Goal: Task Accomplishment & Management: Use online tool/utility

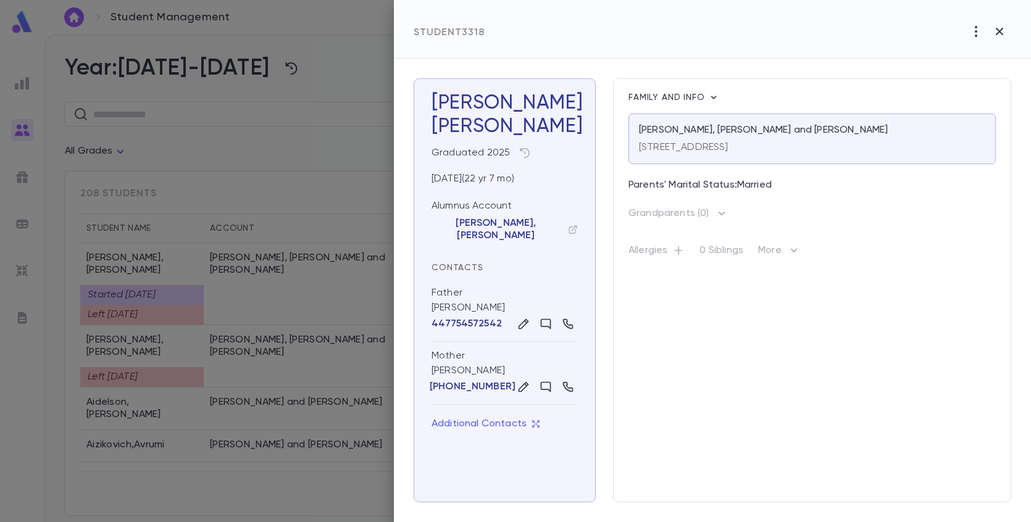
click at [158, 129] on div at bounding box center [515, 261] width 1031 height 522
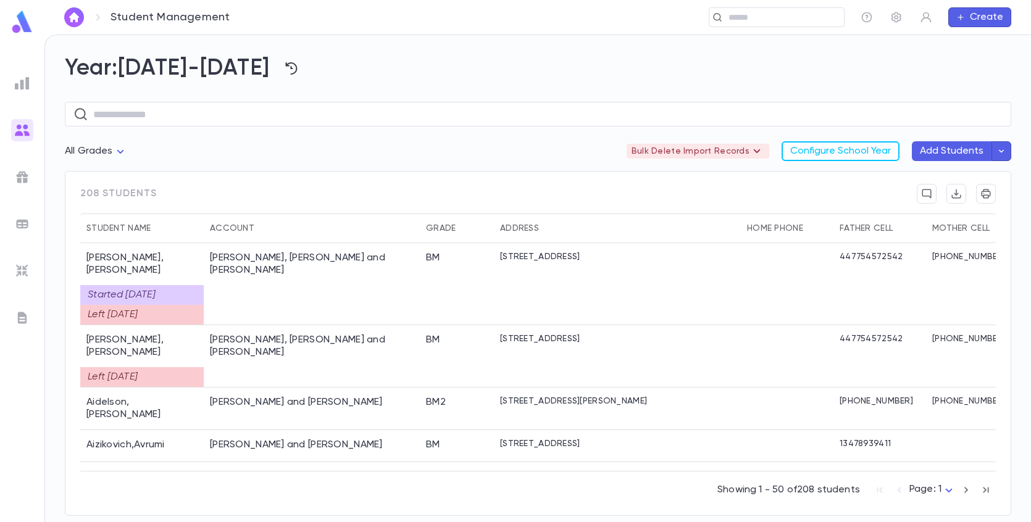
click at [14, 82] on div at bounding box center [22, 83] width 22 height 22
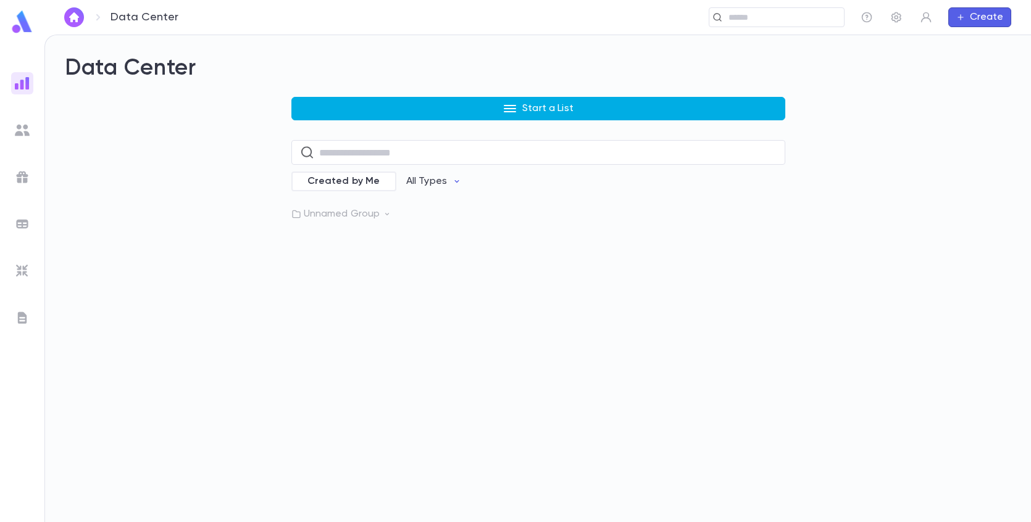
click at [333, 112] on button "Start a List" at bounding box center [538, 108] width 494 height 23
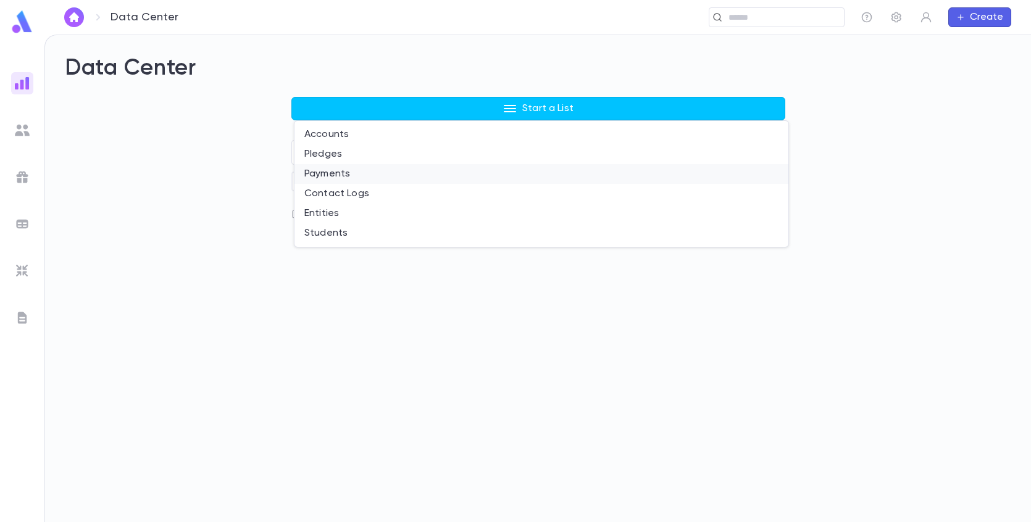
click at [310, 177] on li "Payments" at bounding box center [541, 174] width 494 height 20
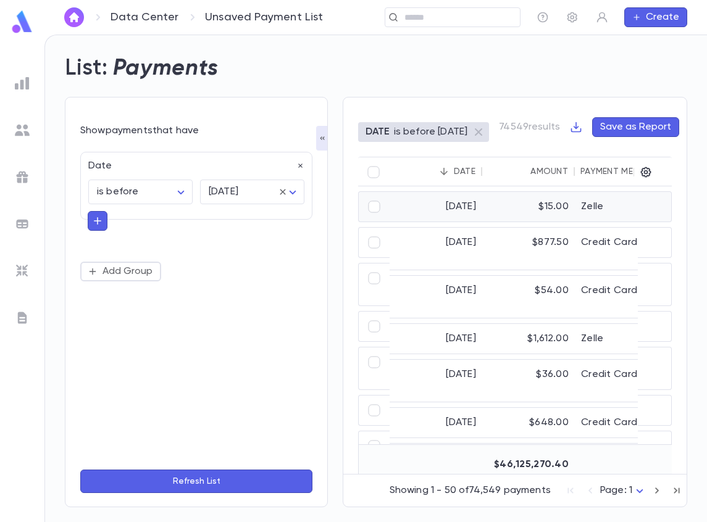
click at [532, 207] on div "$15.00" at bounding box center [528, 207] width 93 height 30
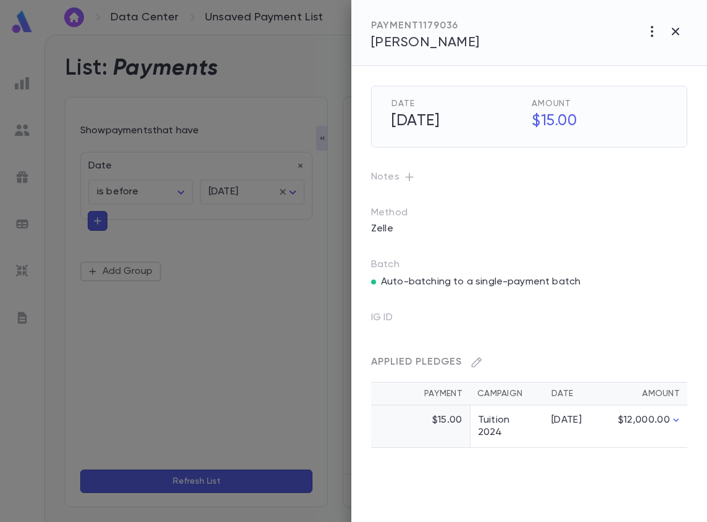
click at [672, 32] on icon "button" at bounding box center [675, 31] width 15 height 15
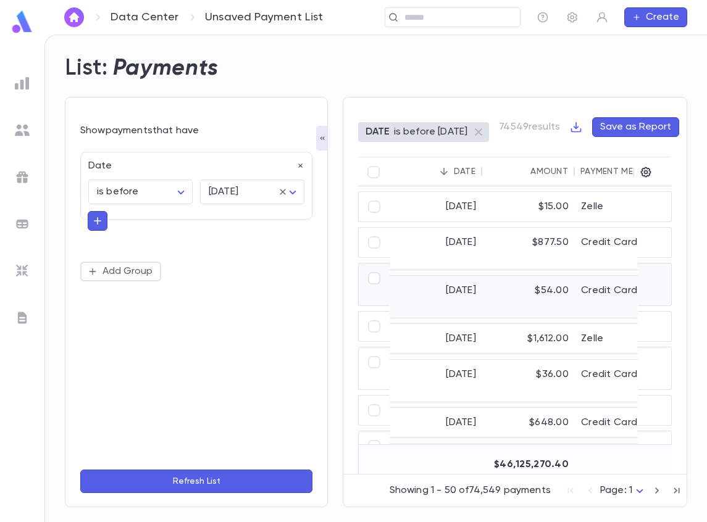
click at [570, 280] on div "$54.00" at bounding box center [528, 297] width 93 height 42
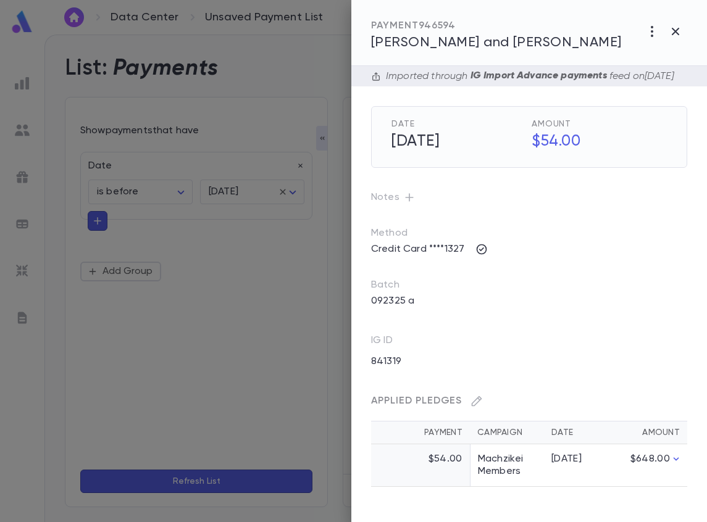
click at [286, 351] on div at bounding box center [353, 261] width 707 height 522
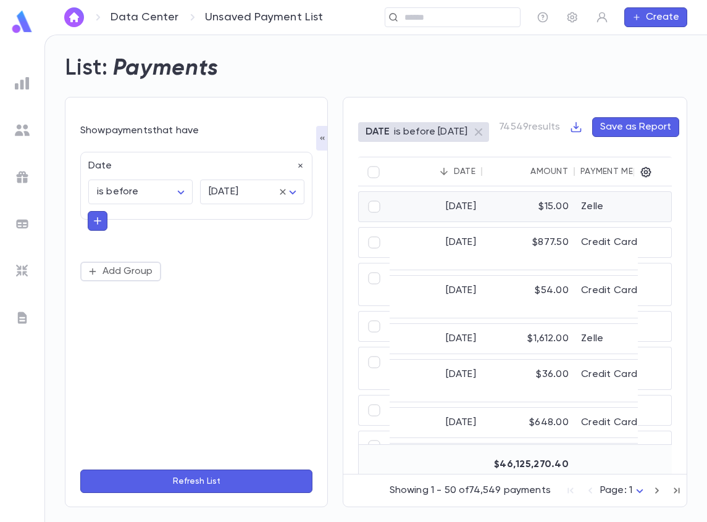
click at [440, 206] on div "9/25/2025" at bounding box center [435, 207] width 93 height 30
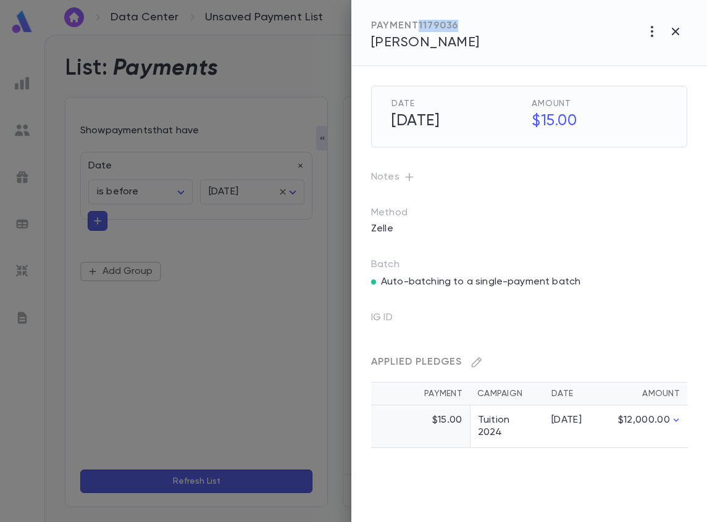
drag, startPoint x: 462, startPoint y: 24, endPoint x: 420, endPoint y: 23, distance: 42.6
click at [420, 23] on div "PAYMENT 1179036" at bounding box center [425, 26] width 109 height 12
copy div "1179036"
click at [283, 325] on div at bounding box center [353, 261] width 707 height 522
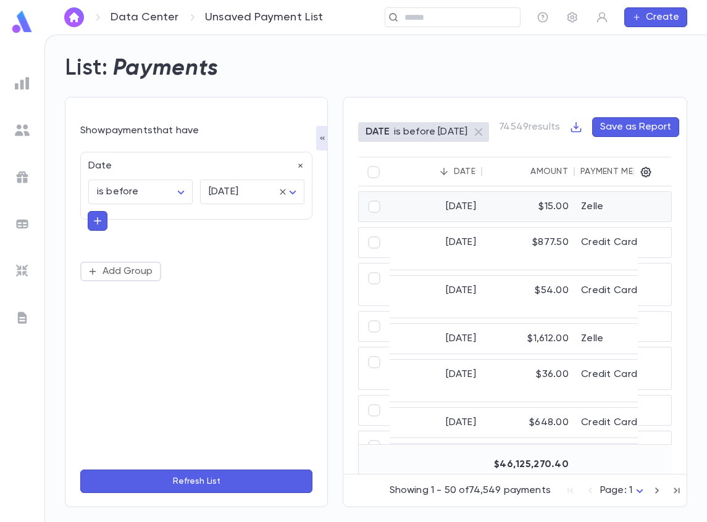
click at [539, 202] on div "$15.00" at bounding box center [528, 207] width 93 height 30
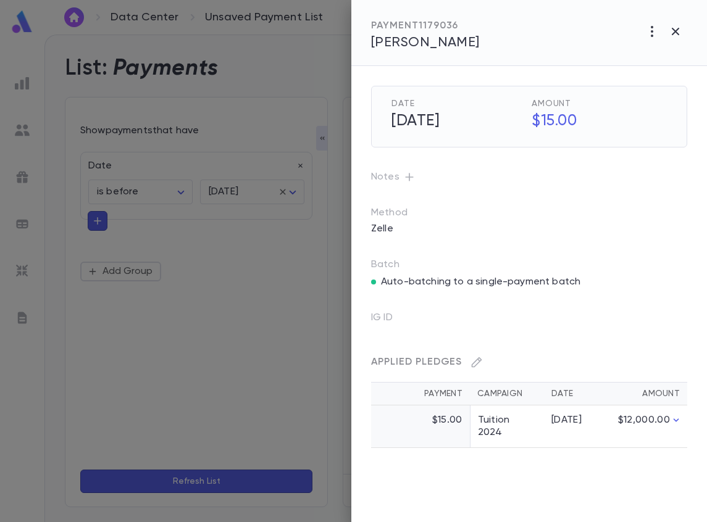
click at [245, 396] on div at bounding box center [353, 261] width 707 height 522
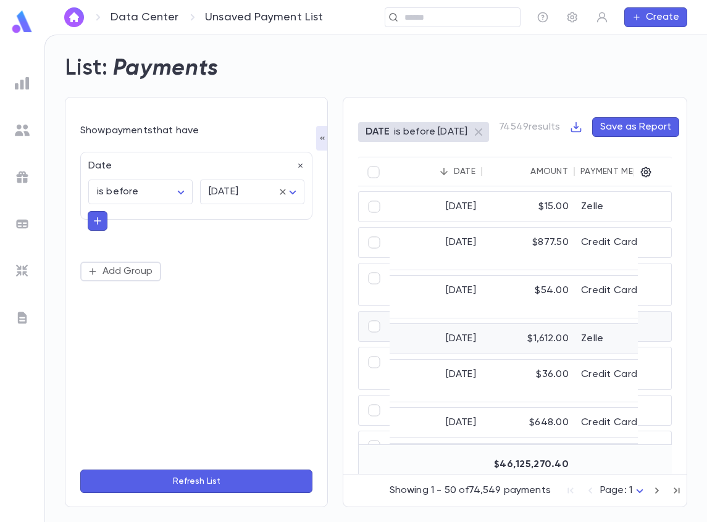
click at [511, 328] on div "$1,612.00" at bounding box center [528, 339] width 93 height 30
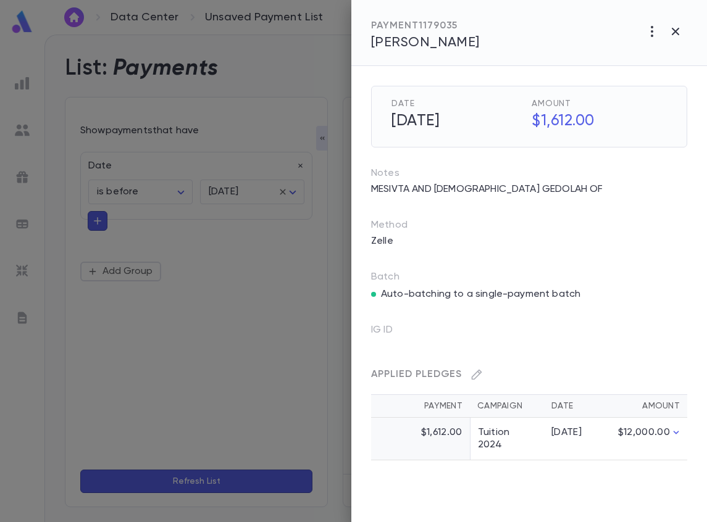
click at [243, 320] on div at bounding box center [353, 261] width 707 height 522
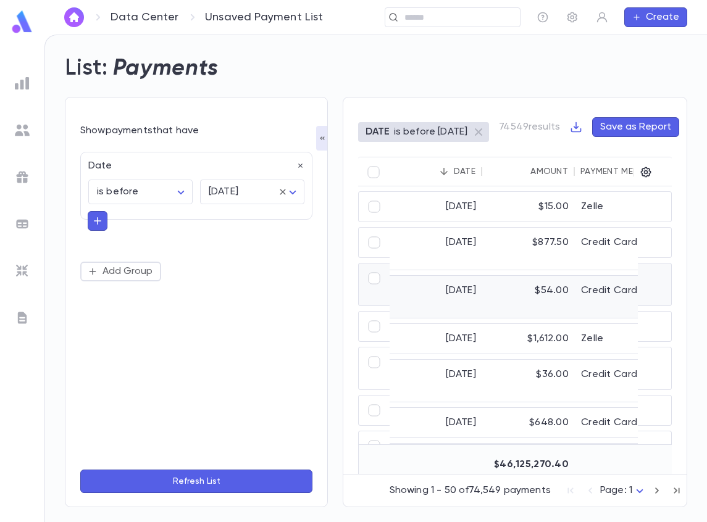
click at [514, 288] on div "$54.00" at bounding box center [528, 297] width 93 height 42
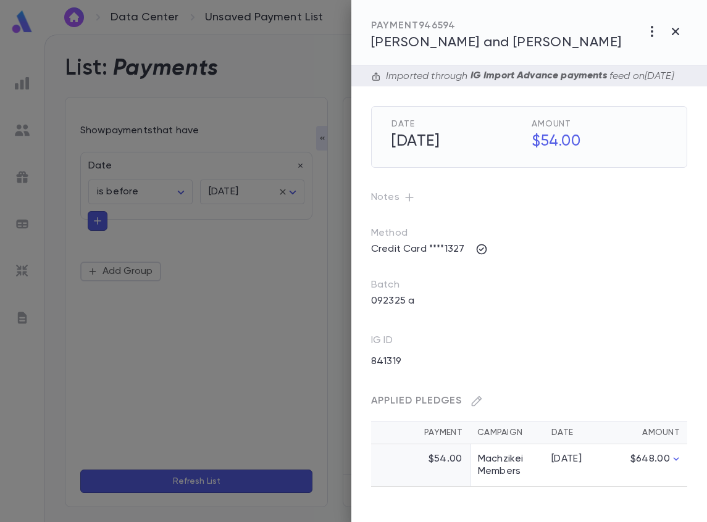
click at [268, 356] on div at bounding box center [353, 261] width 707 height 522
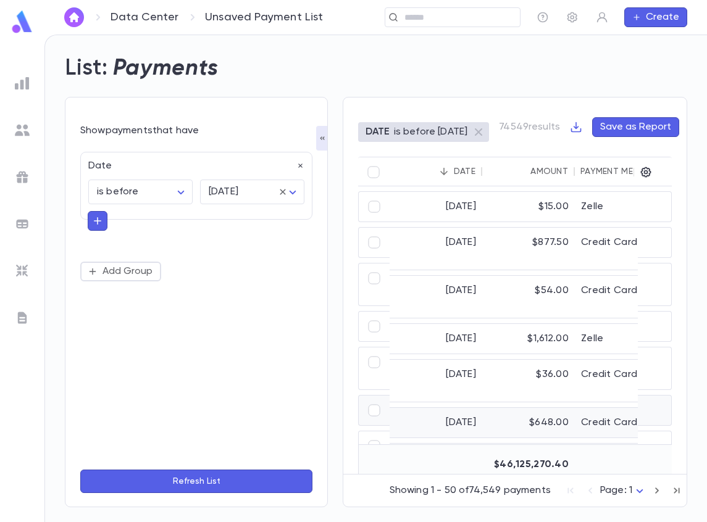
click at [449, 414] on div "9/18/2025" at bounding box center [435, 423] width 93 height 30
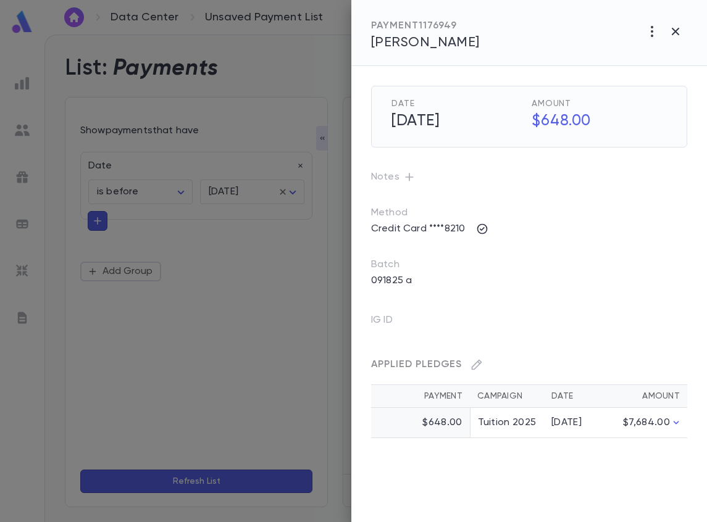
click at [266, 395] on div at bounding box center [353, 261] width 707 height 522
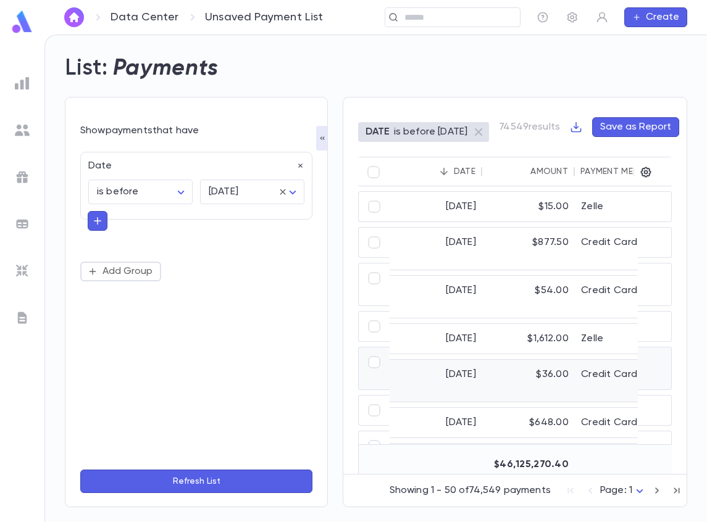
click at [435, 369] on div "9/19/2025" at bounding box center [435, 381] width 93 height 42
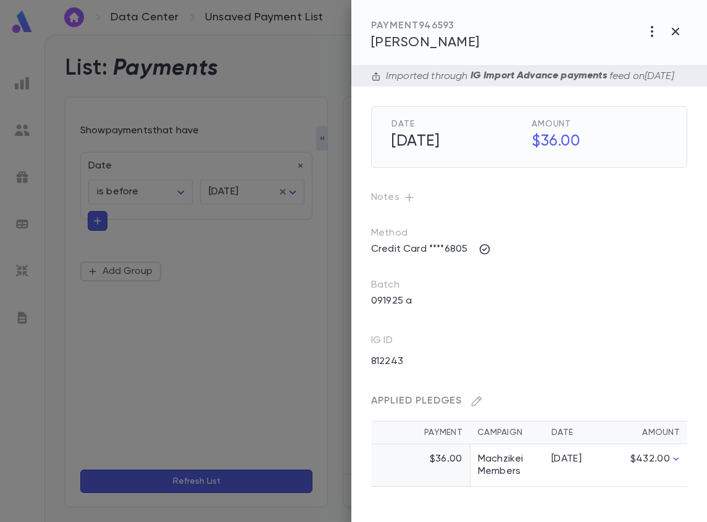
click at [248, 367] on div at bounding box center [353, 261] width 707 height 522
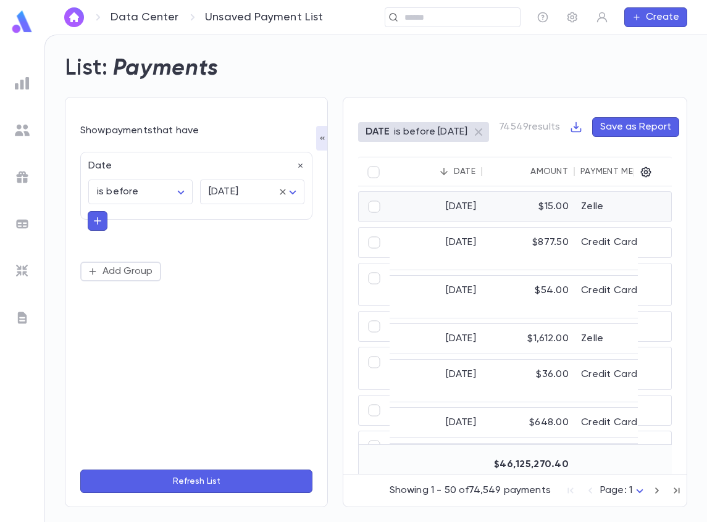
click at [451, 202] on div "9/25/2025" at bounding box center [435, 207] width 93 height 30
